Goal: Entertainment & Leisure: Consume media (video, audio)

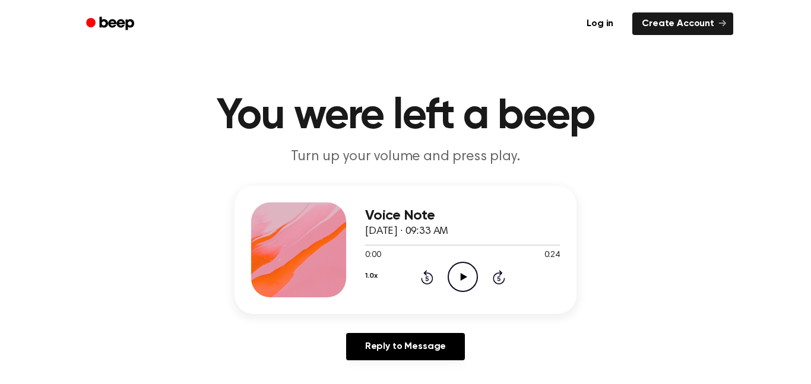
click at [454, 275] on icon "Play Audio" at bounding box center [462, 277] width 30 height 30
click at [454, 275] on icon "Pause Audio" at bounding box center [462, 277] width 30 height 30
click at [417, 275] on div "1.0x Rewind 5 seconds Play Audio Skip 5 seconds" at bounding box center [462, 277] width 195 height 30
click at [422, 272] on icon "Rewind 5 seconds" at bounding box center [426, 276] width 13 height 15
click at [430, 279] on icon "Rewind 5 seconds" at bounding box center [426, 276] width 13 height 15
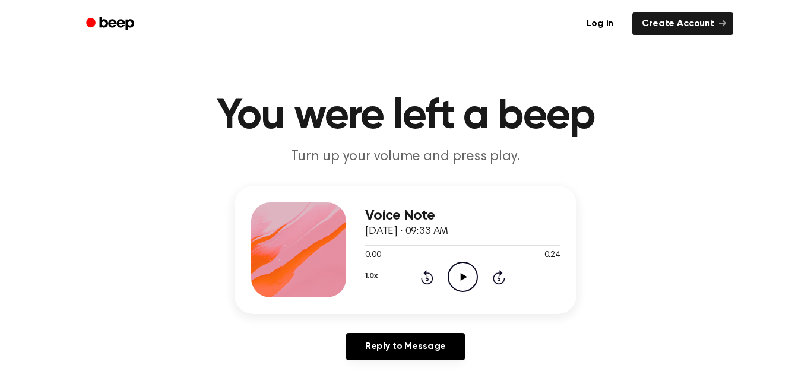
click at [462, 283] on icon "Play Audio" at bounding box center [462, 277] width 30 height 30
click at [430, 278] on icon "Rewind 5 seconds" at bounding box center [426, 276] width 13 height 15
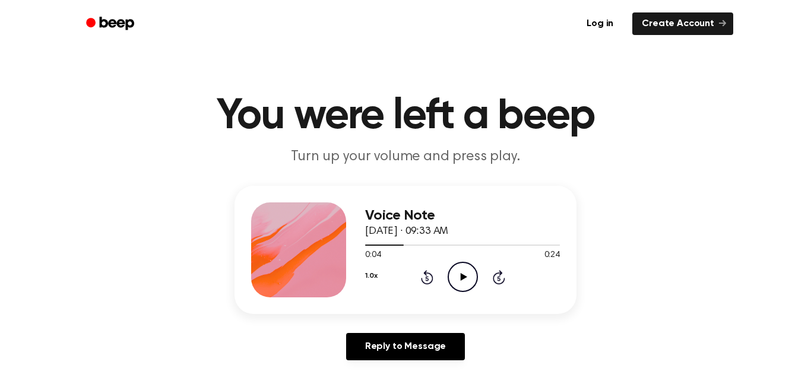
click at [425, 277] on icon at bounding box center [426, 278] width 3 height 5
click at [459, 278] on icon "Play Audio" at bounding box center [462, 277] width 30 height 30
click at [449, 278] on icon "Play Audio" at bounding box center [462, 277] width 30 height 30
click at [433, 277] on div "1.0x Rewind 5 seconds Pause Audio Skip 5 seconds" at bounding box center [462, 277] width 195 height 30
click at [427, 278] on icon "Rewind 5 seconds" at bounding box center [426, 276] width 13 height 15
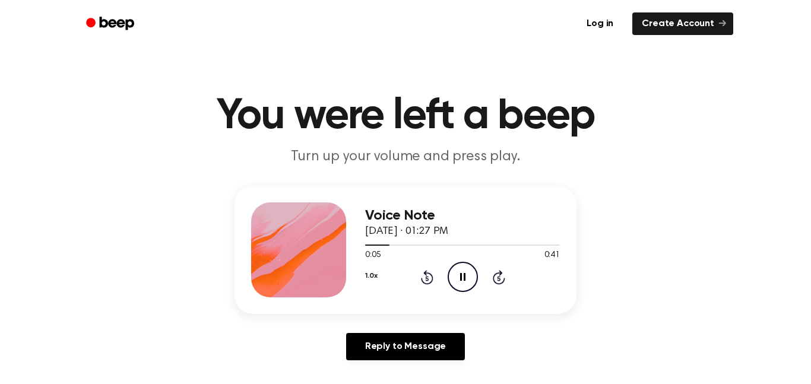
click at [425, 277] on icon at bounding box center [426, 278] width 3 height 5
click at [471, 283] on icon "Play Audio" at bounding box center [462, 277] width 30 height 30
click at [450, 272] on icon "Play Audio" at bounding box center [462, 277] width 30 height 30
click at [460, 273] on icon at bounding box center [463, 277] width 7 height 8
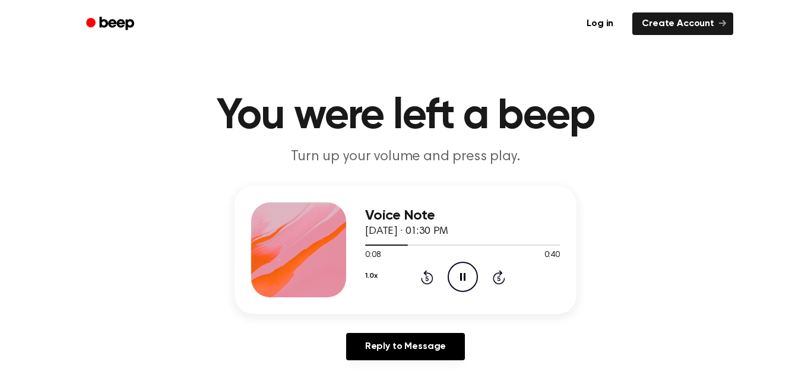
click at [427, 275] on icon "Rewind 5 seconds" at bounding box center [426, 276] width 13 height 15
click at [427, 276] on icon "Rewind 5 seconds" at bounding box center [426, 276] width 13 height 15
click at [465, 269] on icon "Play Audio" at bounding box center [462, 277] width 30 height 30
click at [457, 277] on icon "Play Audio" at bounding box center [462, 277] width 30 height 30
click at [420, 275] on icon "Rewind 5 seconds" at bounding box center [426, 276] width 13 height 15
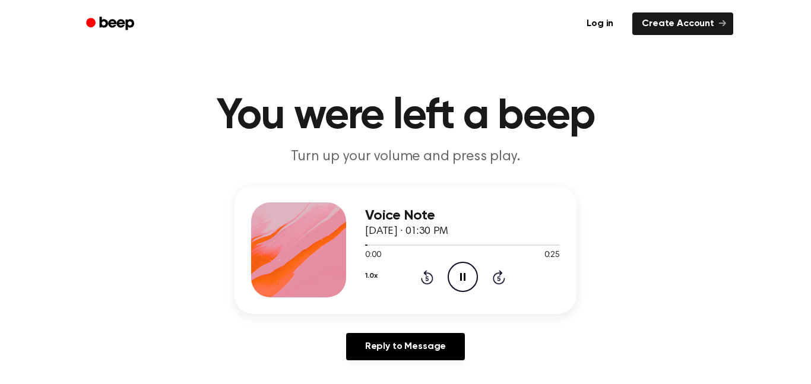
click at [457, 280] on icon "Pause Audio" at bounding box center [462, 277] width 30 height 30
click at [457, 280] on icon "Play Audio" at bounding box center [462, 277] width 30 height 30
